Goal: Navigation & Orientation: Find specific page/section

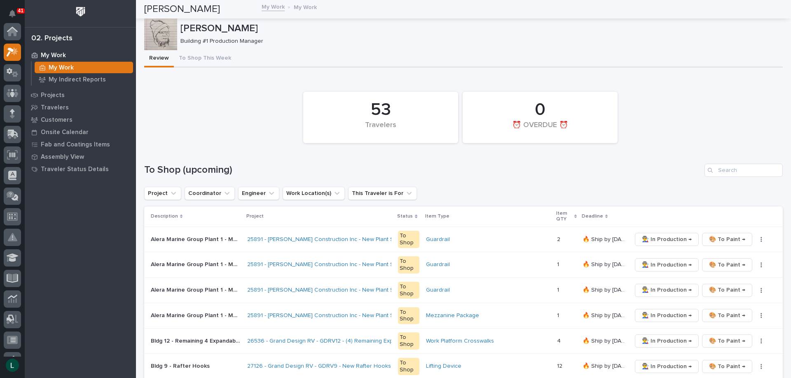
scroll to position [21, 0]
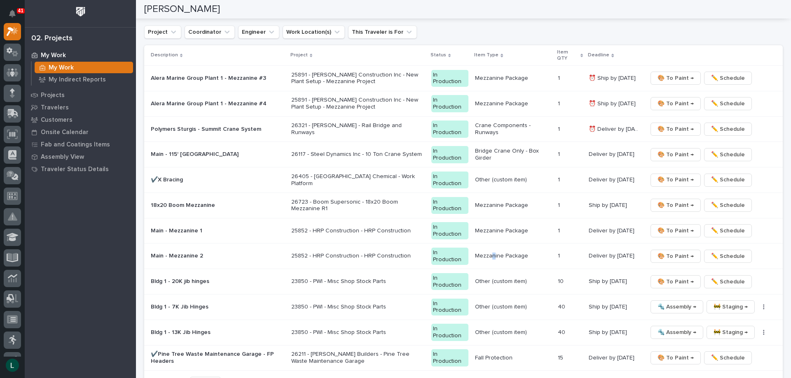
click at [486, 264] on td "Mezzanine Package" at bounding box center [512, 257] width 83 height 26
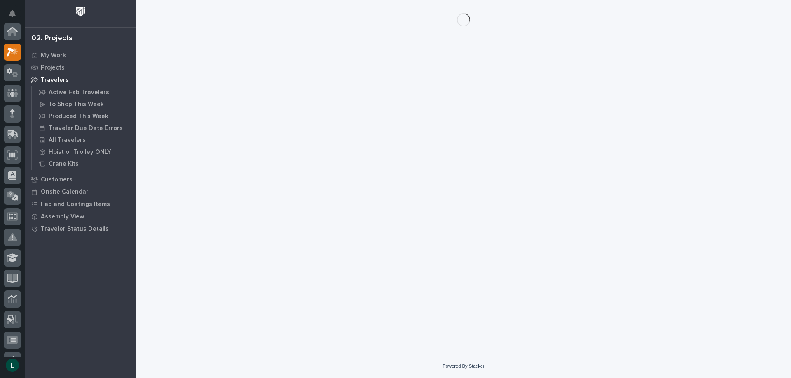
scroll to position [21, 0]
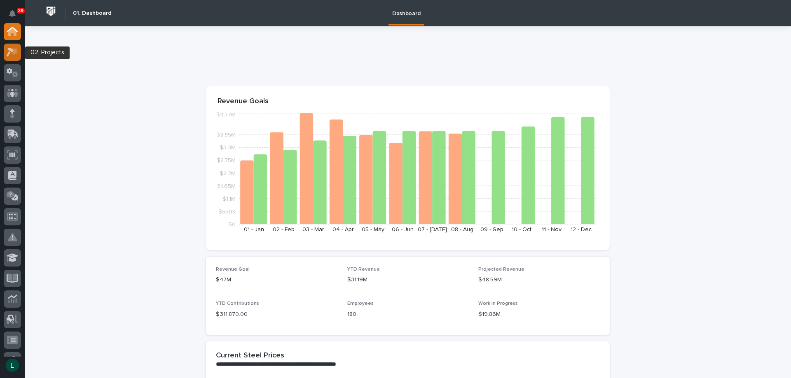
click at [13, 50] on icon at bounding box center [10, 52] width 7 height 9
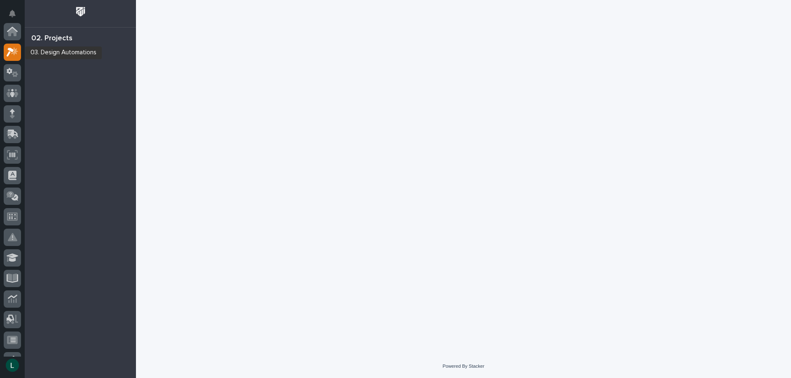
scroll to position [21, 0]
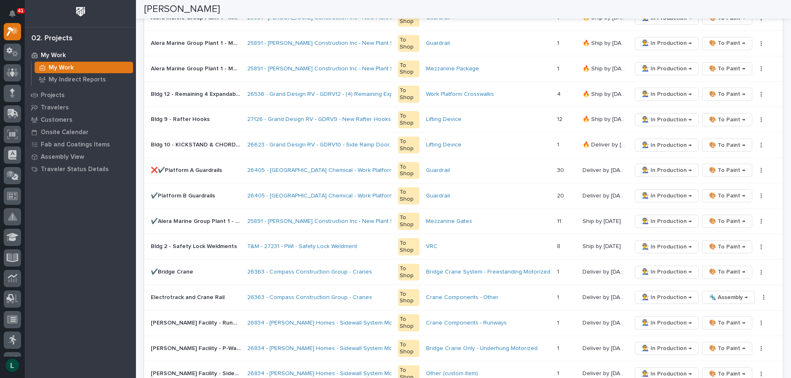
scroll to position [412, 0]
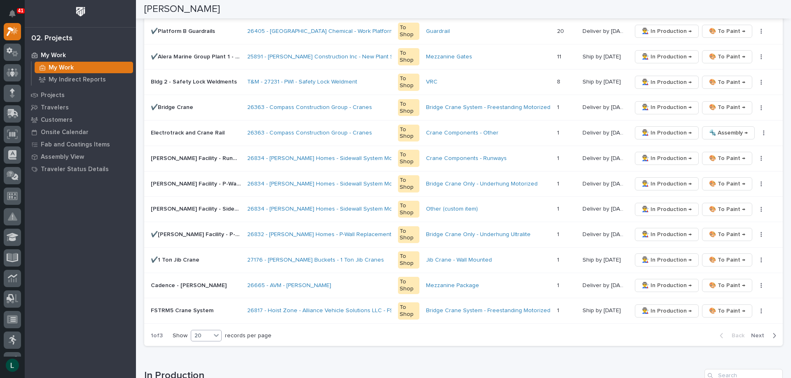
click at [213, 335] on icon at bounding box center [216, 335] width 8 height 8
click at [205, 366] on div "30" at bounding box center [207, 367] width 30 height 10
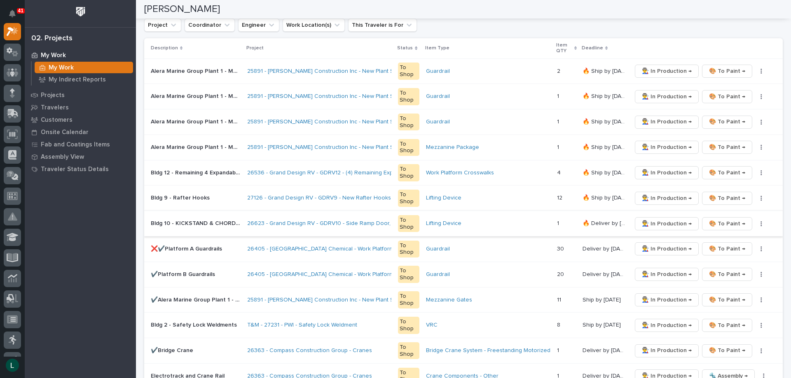
scroll to position [251, 0]
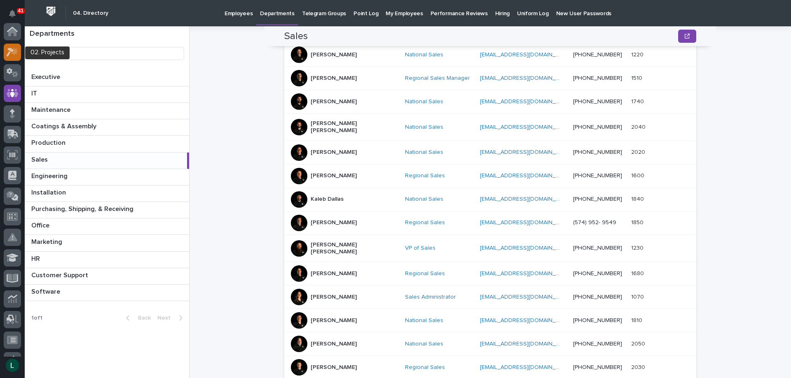
click at [10, 49] on icon at bounding box center [10, 52] width 7 height 9
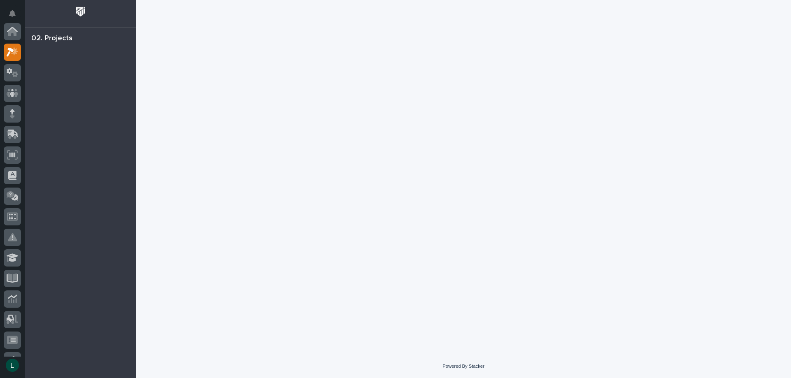
scroll to position [21, 0]
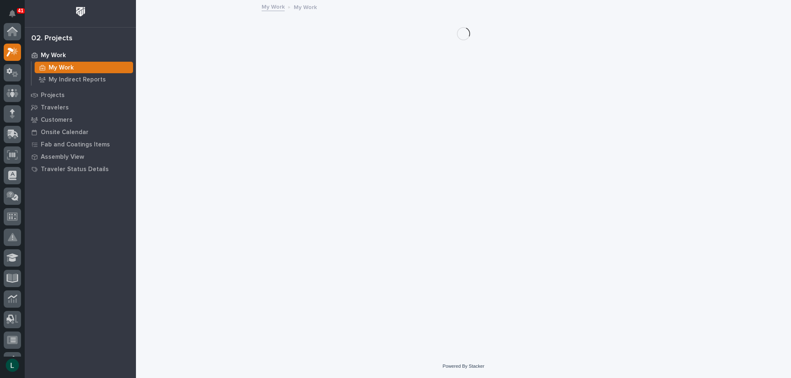
scroll to position [21, 0]
